Goal: Find specific page/section: Find specific page/section

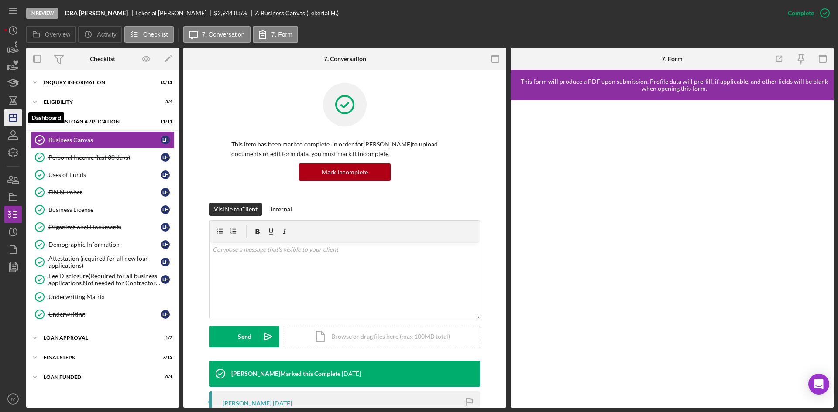
click at [14, 116] on icon "Icon/Dashboard" at bounding box center [13, 118] width 22 height 22
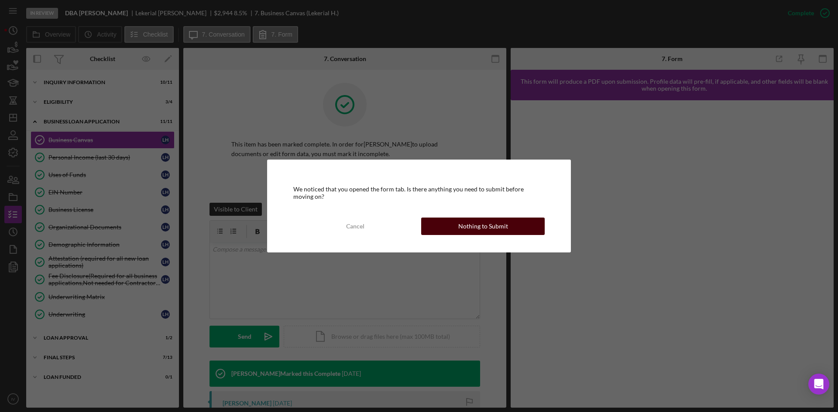
click at [440, 224] on button "Nothing to Submit" at bounding box center [482, 226] width 123 height 17
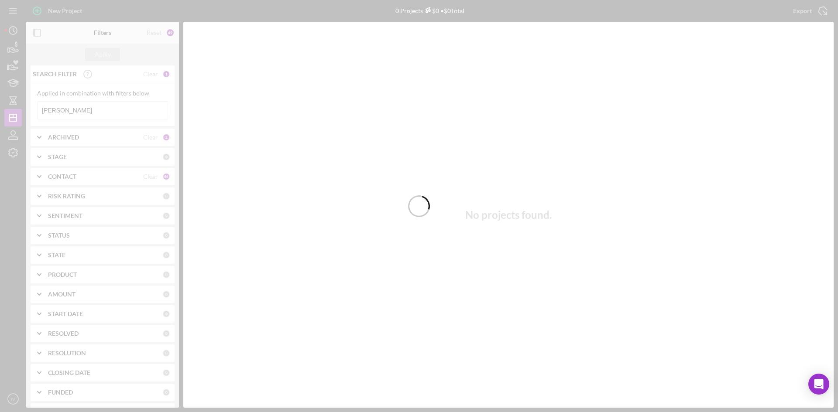
click at [77, 108] on div at bounding box center [419, 206] width 838 height 412
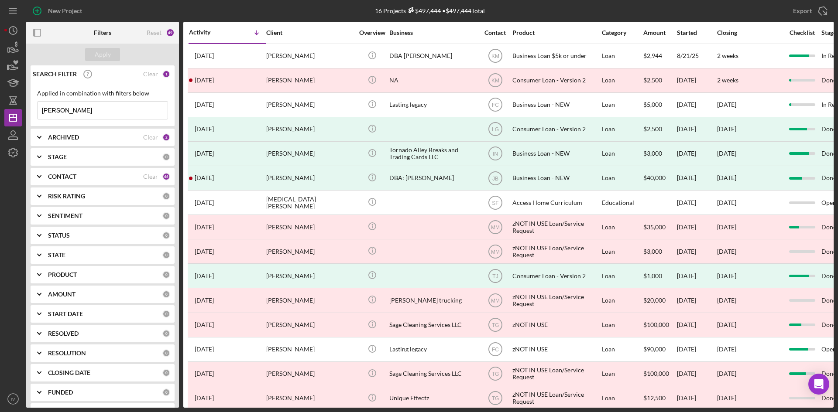
drag, startPoint x: 89, startPoint y: 108, endPoint x: 45, endPoint y: 107, distance: 44.5
click at [45, 107] on input "[PERSON_NAME]" at bounding box center [103, 110] width 130 height 17
type input "h"
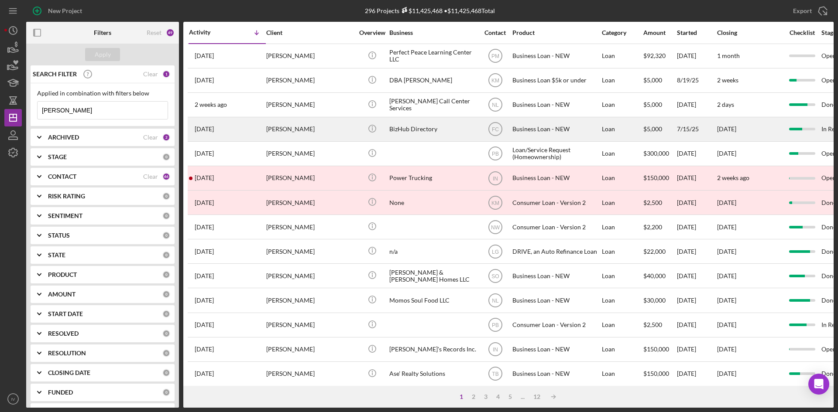
type input "[PERSON_NAME]"
click at [328, 130] on div "[PERSON_NAME]" at bounding box center [309, 129] width 87 height 23
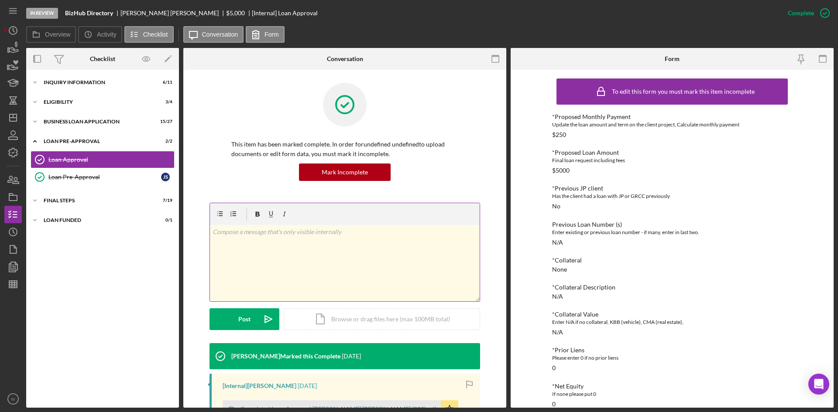
scroll to position [44, 0]
